Goal: Obtain resource: Download file/media

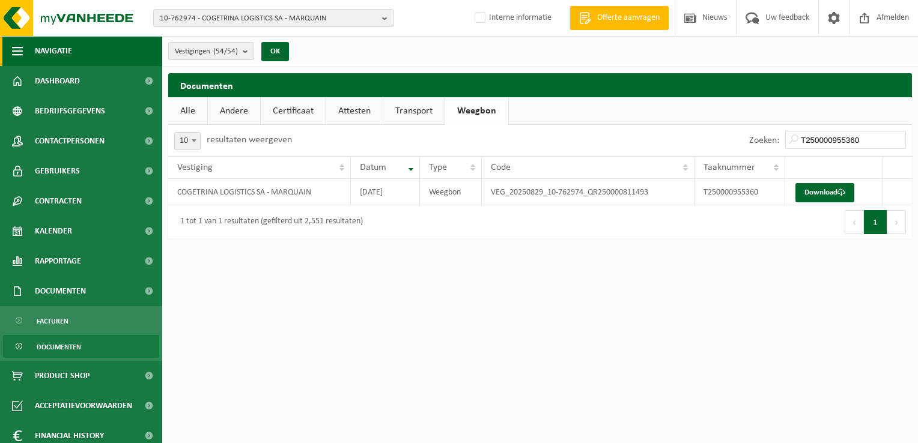
drag, startPoint x: -2, startPoint y: 64, endPoint x: 34, endPoint y: 61, distance: 36.7
click at [35, 61] on button "Navigatie" at bounding box center [81, 51] width 162 height 30
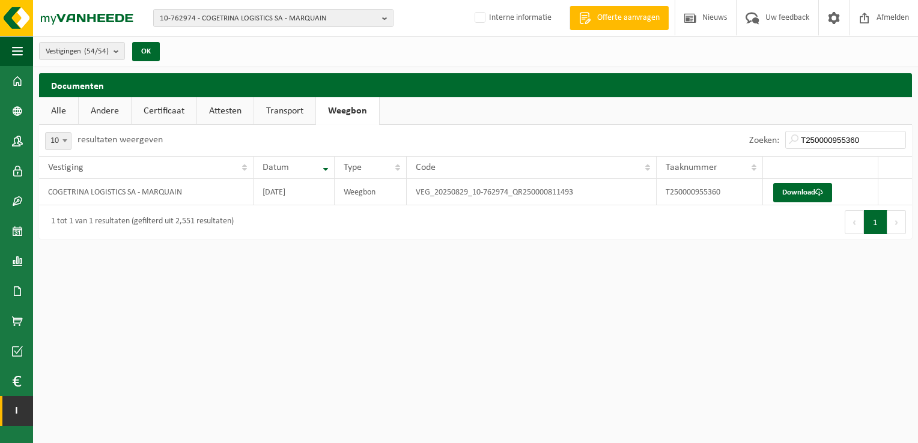
click at [12, 407] on span "I" at bounding box center [16, 411] width 9 height 30
click at [29, 411] on link "I Interne modules" at bounding box center [16, 411] width 33 height 30
click at [0, 417] on html "10-762974 - COGETRINA LOGISTICS [GEOGRAPHIC_DATA] - [GEOGRAPHIC_DATA] 10-762974…" at bounding box center [459, 221] width 918 height 443
click at [0, 415] on link "I Interne modules" at bounding box center [16, 411] width 33 height 30
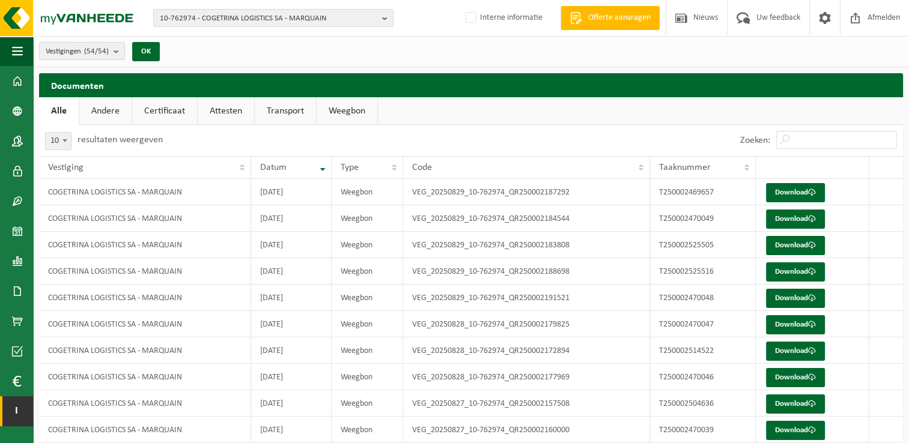
click at [13, 411] on span "I" at bounding box center [16, 411] width 9 height 30
click at [23, 55] on button "Navigatie" at bounding box center [16, 51] width 33 height 30
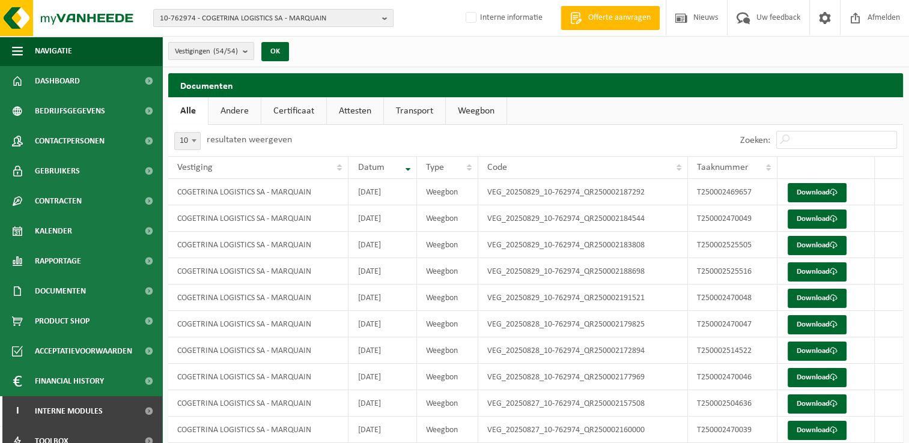
click at [569, 56] on div "Vestigingen (54/54) Alles selecteren Alles deselecteren COGETRINA LOGISTICS SA …" at bounding box center [535, 51] width 747 height 31
